Goal: Check status: Check status

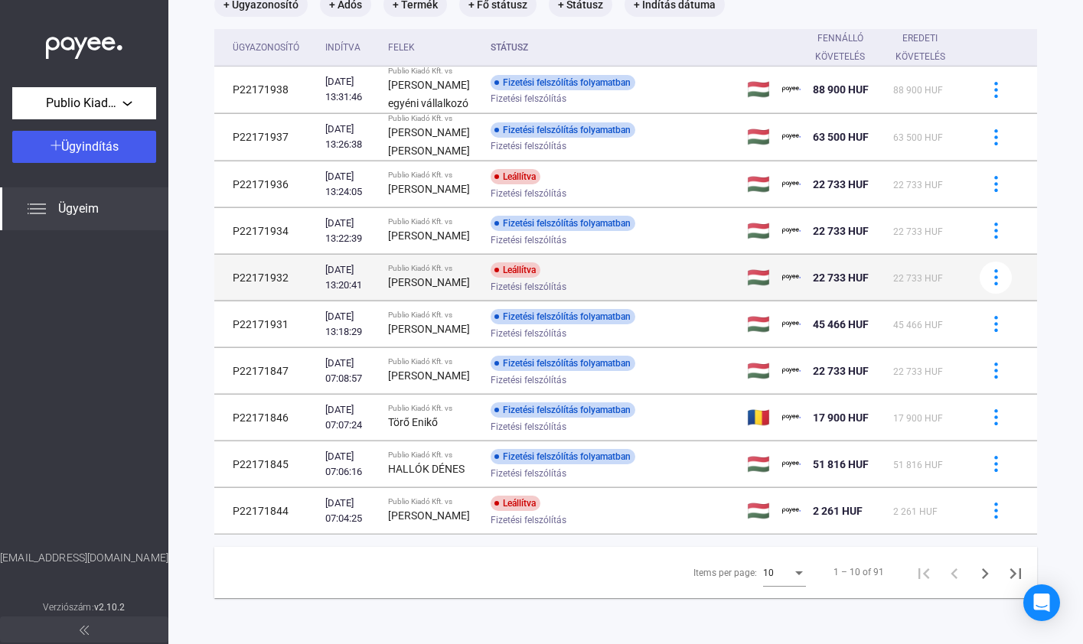
scroll to position [135, 0]
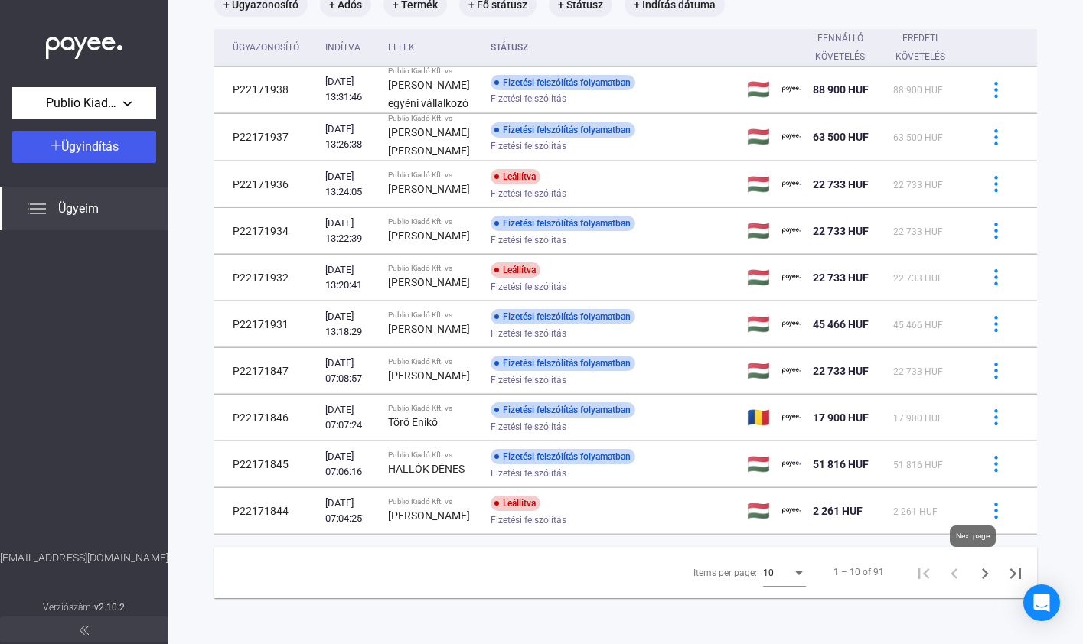
click at [974, 573] on icon "Next page" at bounding box center [984, 573] width 21 height 21
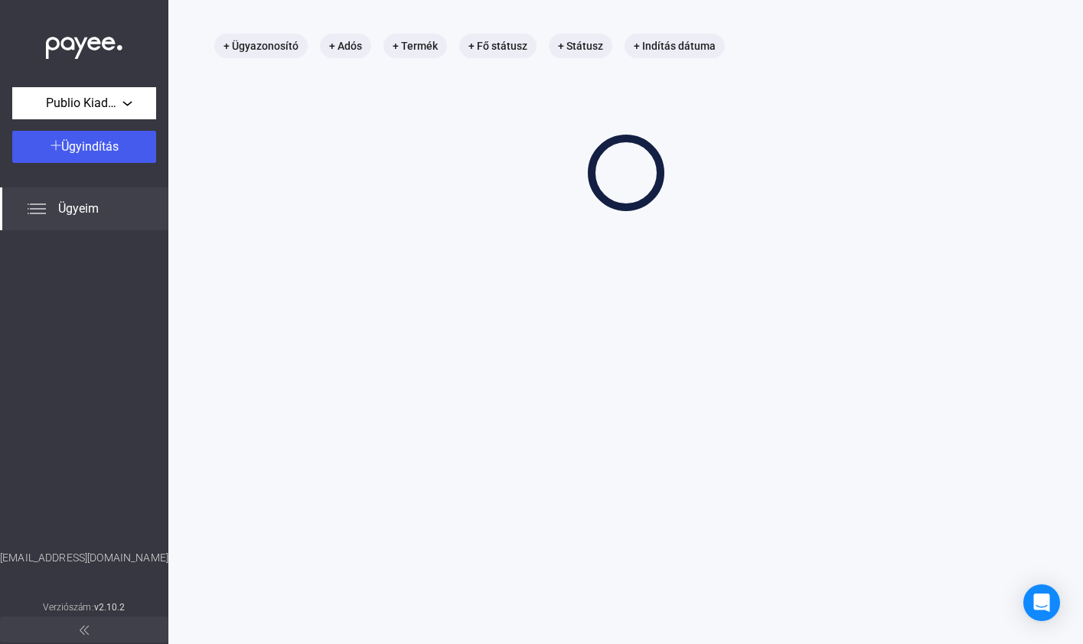
scroll to position [73, 0]
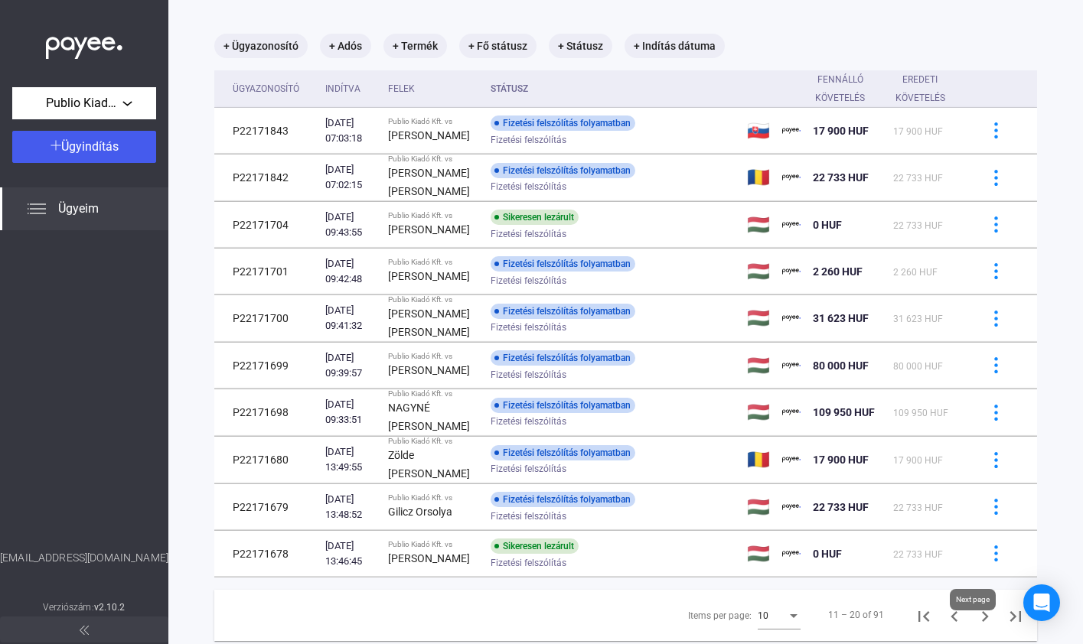
click at [982, 622] on icon "Next page" at bounding box center [985, 617] width 7 height 11
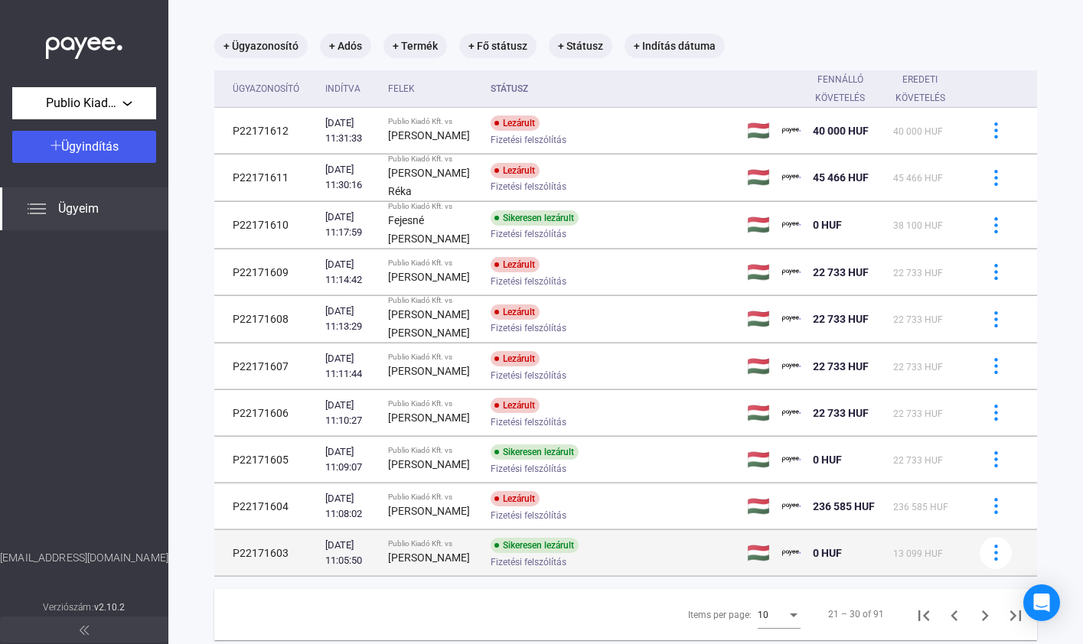
click at [462, 550] on div "[PERSON_NAME]" at bounding box center [433, 558] width 90 height 18
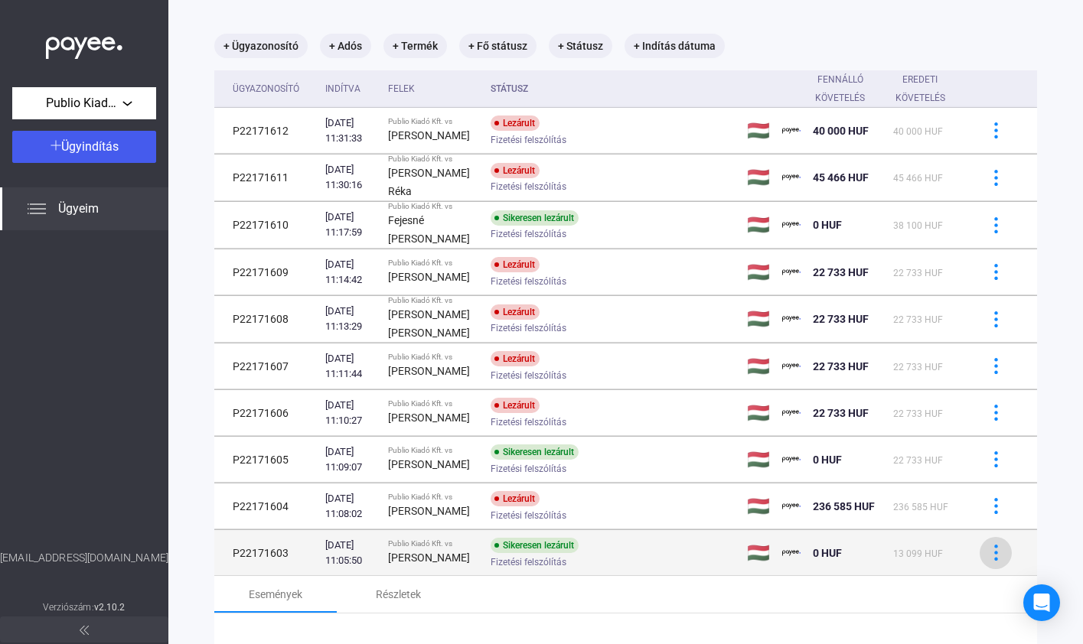
click at [993, 552] on div at bounding box center [995, 553] width 23 height 16
click at [284, 567] on div at bounding box center [541, 322] width 1083 height 644
click at [302, 565] on td "P22171603" at bounding box center [266, 553] width 105 height 46
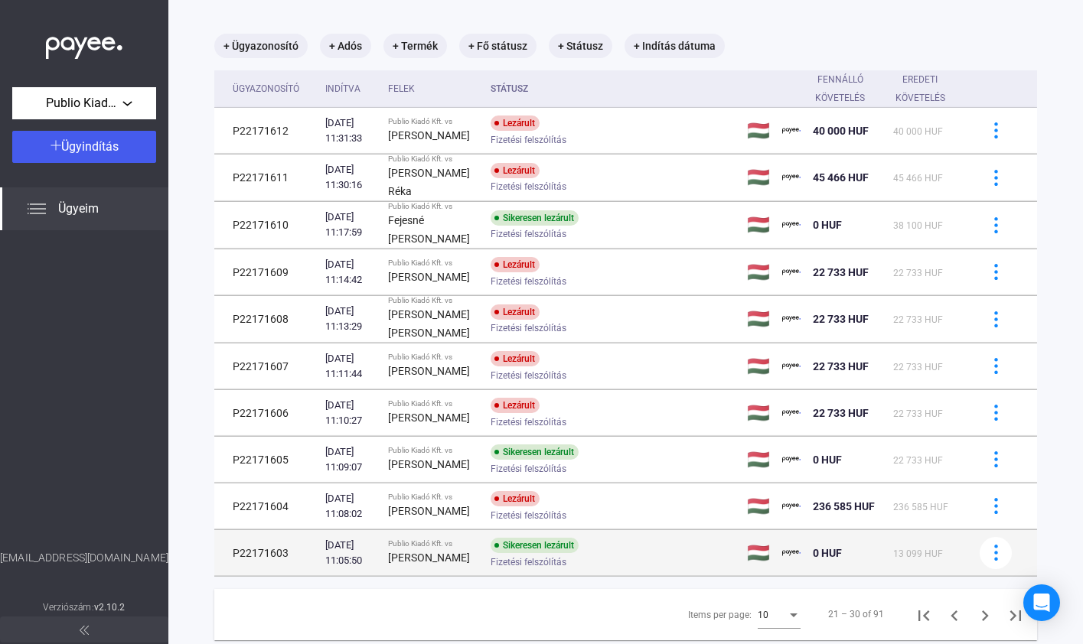
click at [471, 560] on div "[PERSON_NAME]" at bounding box center [433, 558] width 90 height 18
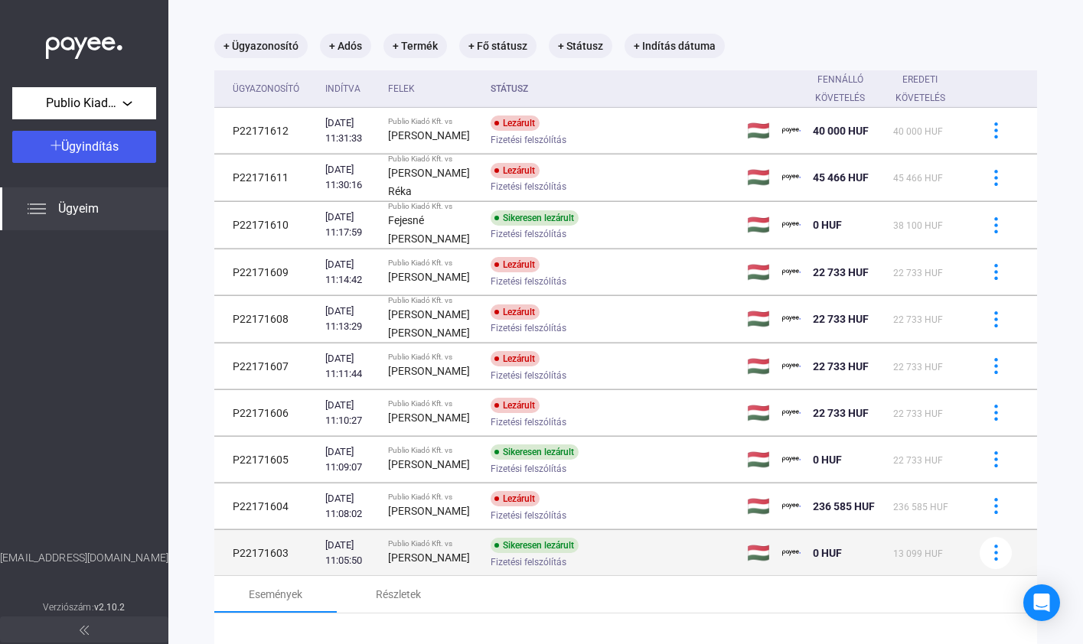
click at [361, 558] on div "[DATE] 11:05:50" at bounding box center [350, 553] width 51 height 31
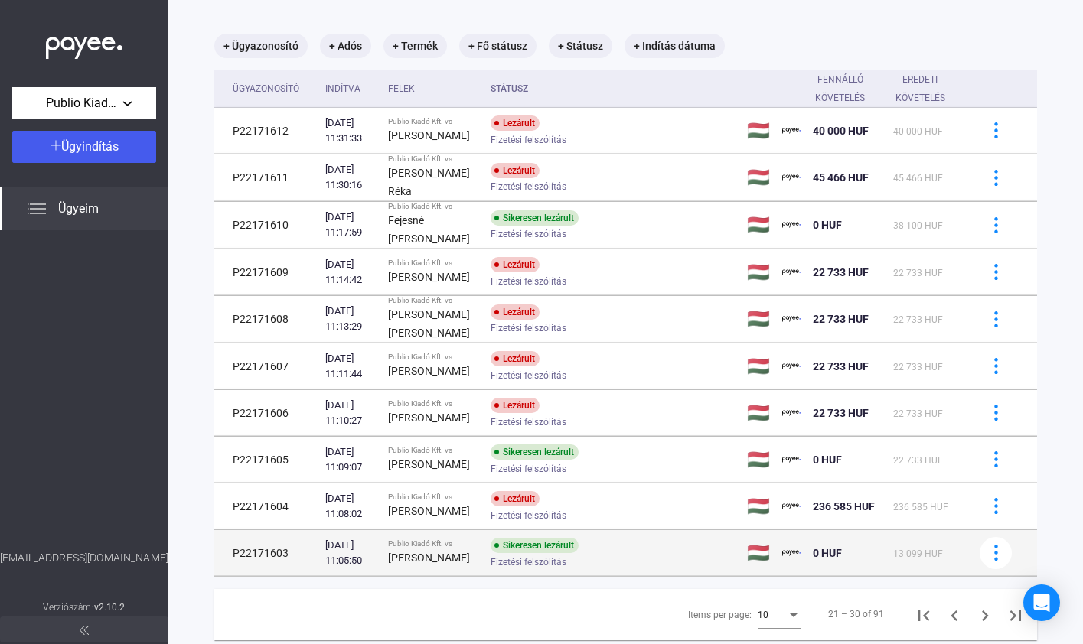
scroll to position [118, 0]
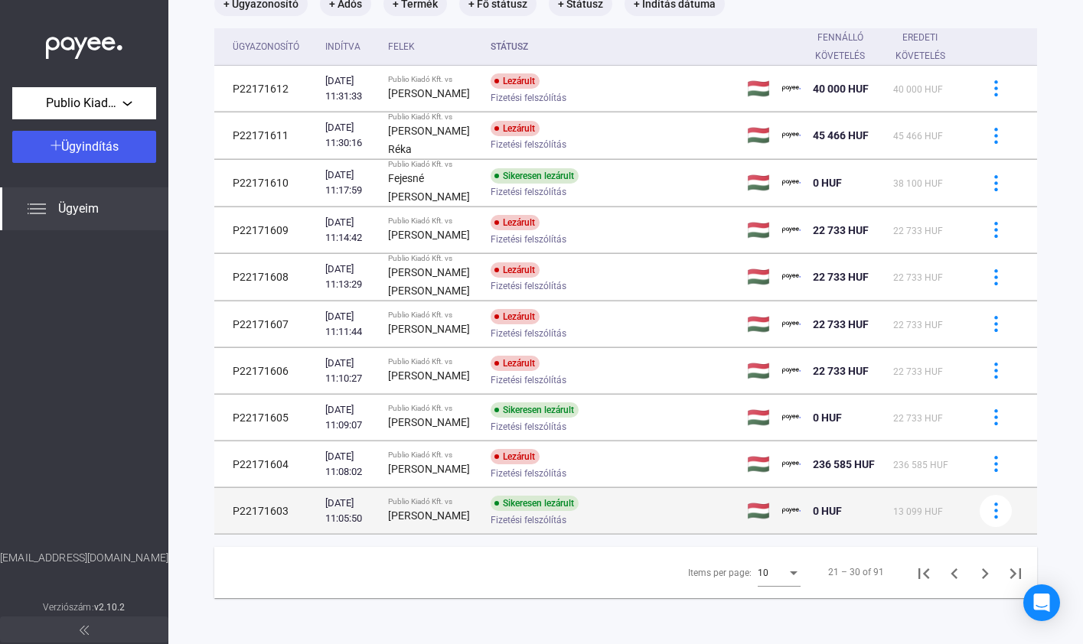
click at [309, 508] on td "P22171603" at bounding box center [266, 511] width 105 height 46
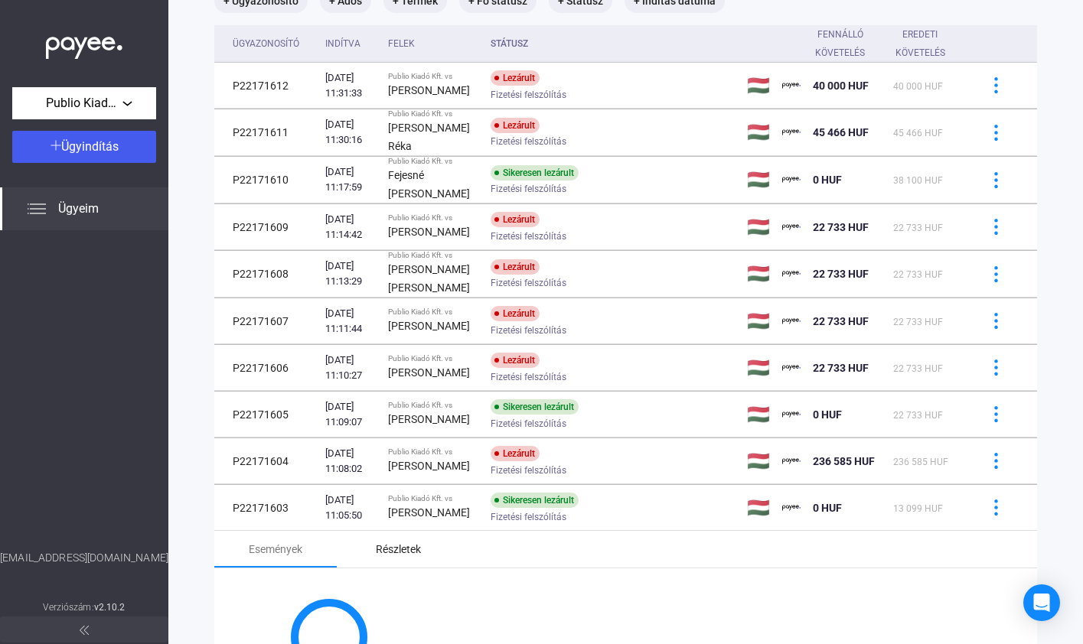
click at [408, 556] on div "Részletek" at bounding box center [398, 549] width 45 height 18
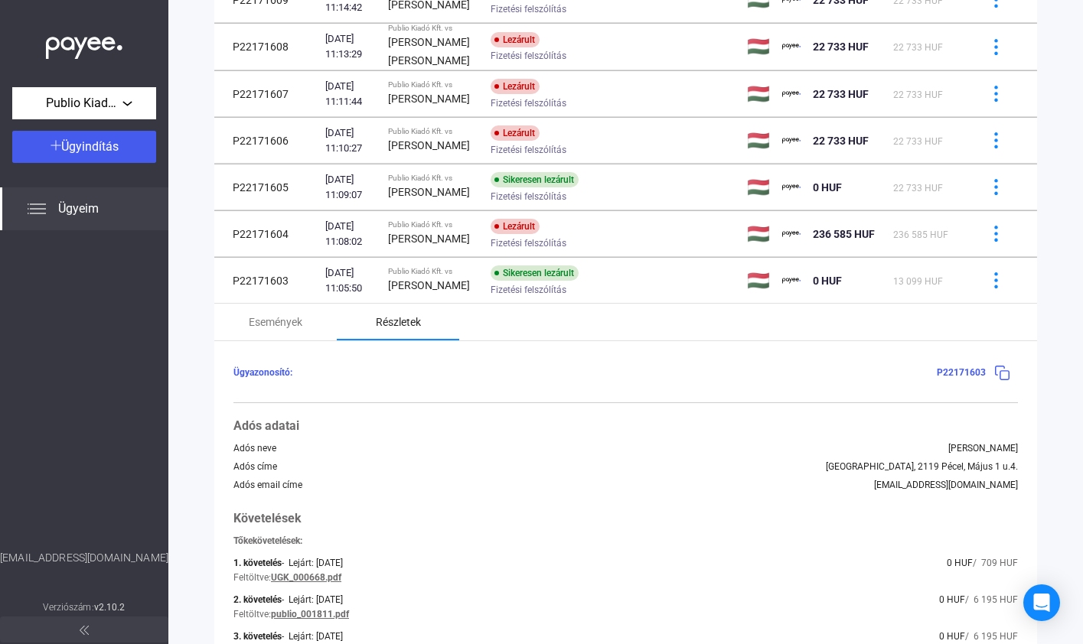
scroll to position [434, 0]
